Goal: Find specific page/section: Find specific page/section

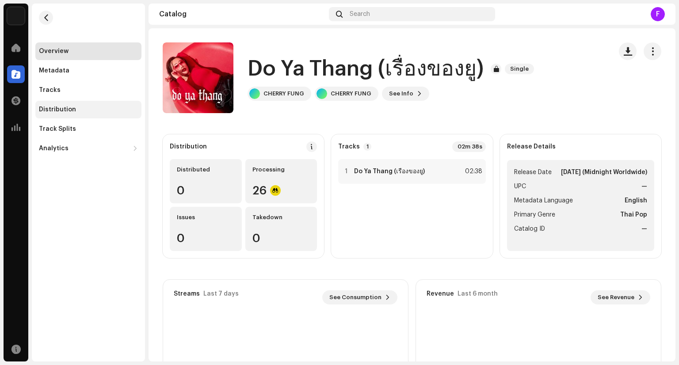
click at [76, 111] on div "Distribution" at bounding box center [88, 109] width 99 height 7
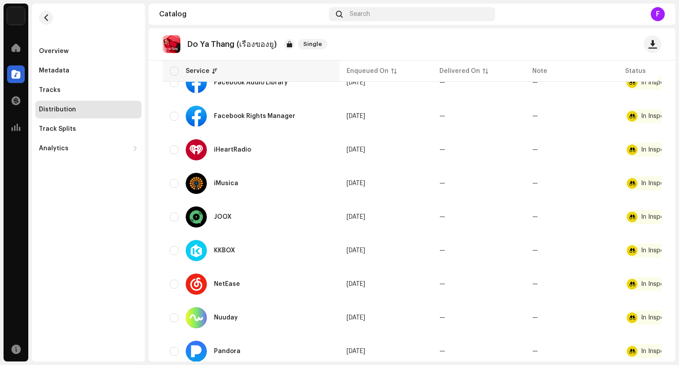
scroll to position [333, 0]
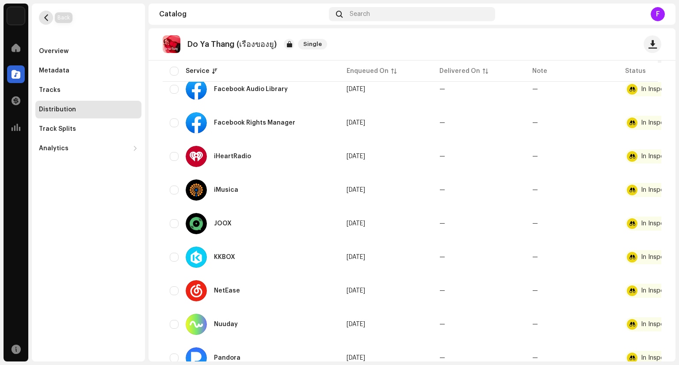
click at [46, 21] on button "button" at bounding box center [46, 18] width 14 height 14
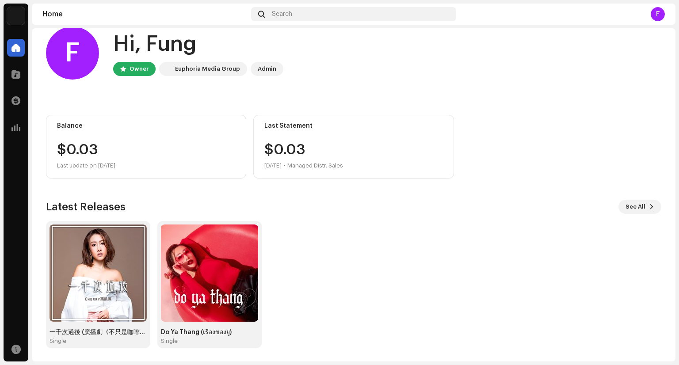
scroll to position [17, 0]
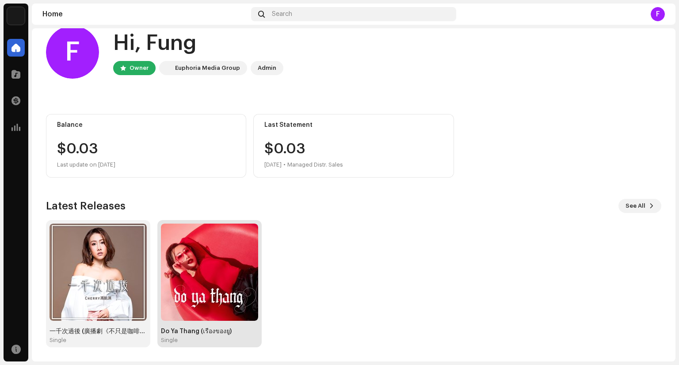
click at [251, 276] on img at bounding box center [209, 272] width 97 height 97
